Goal: Transaction & Acquisition: Purchase product/service

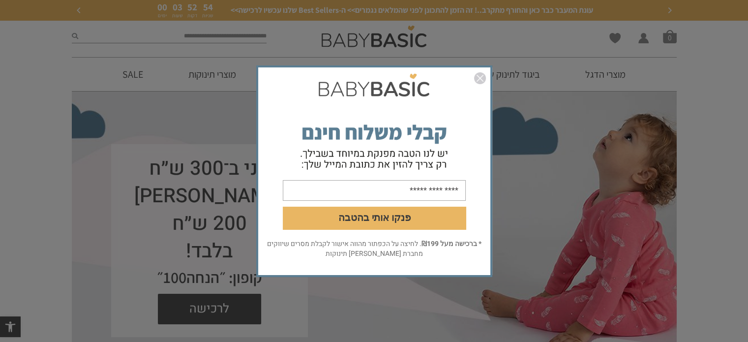
click at [475, 77] on img "סגור" at bounding box center [480, 78] width 12 height 12
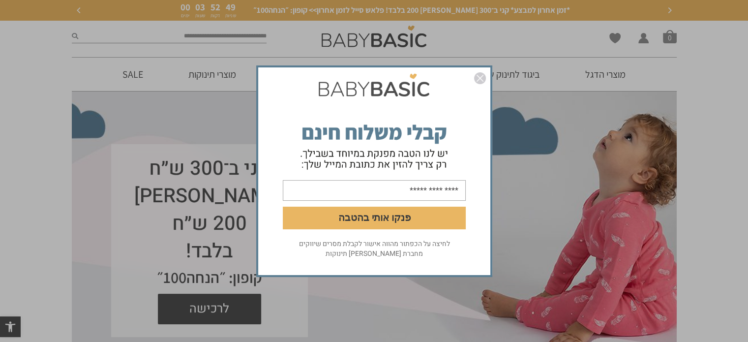
click at [478, 73] on img "סגור" at bounding box center [480, 78] width 12 height 12
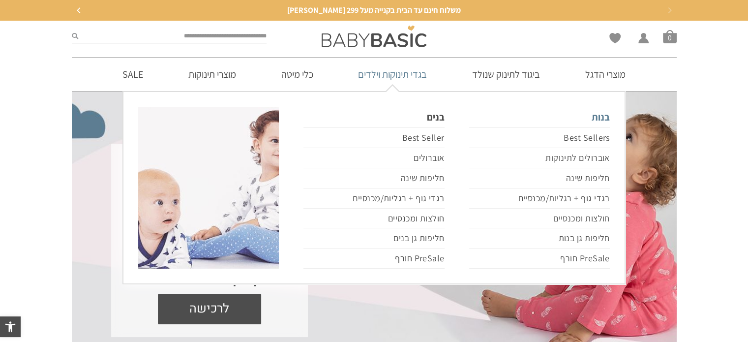
click at [527, 112] on link "בנות" at bounding box center [539, 117] width 141 height 21
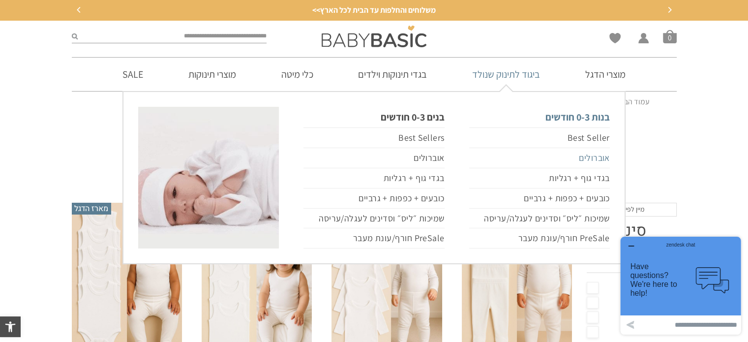
click at [603, 153] on link "אוברולים" at bounding box center [539, 158] width 141 height 20
